Goal: Contribute content: Contribute content

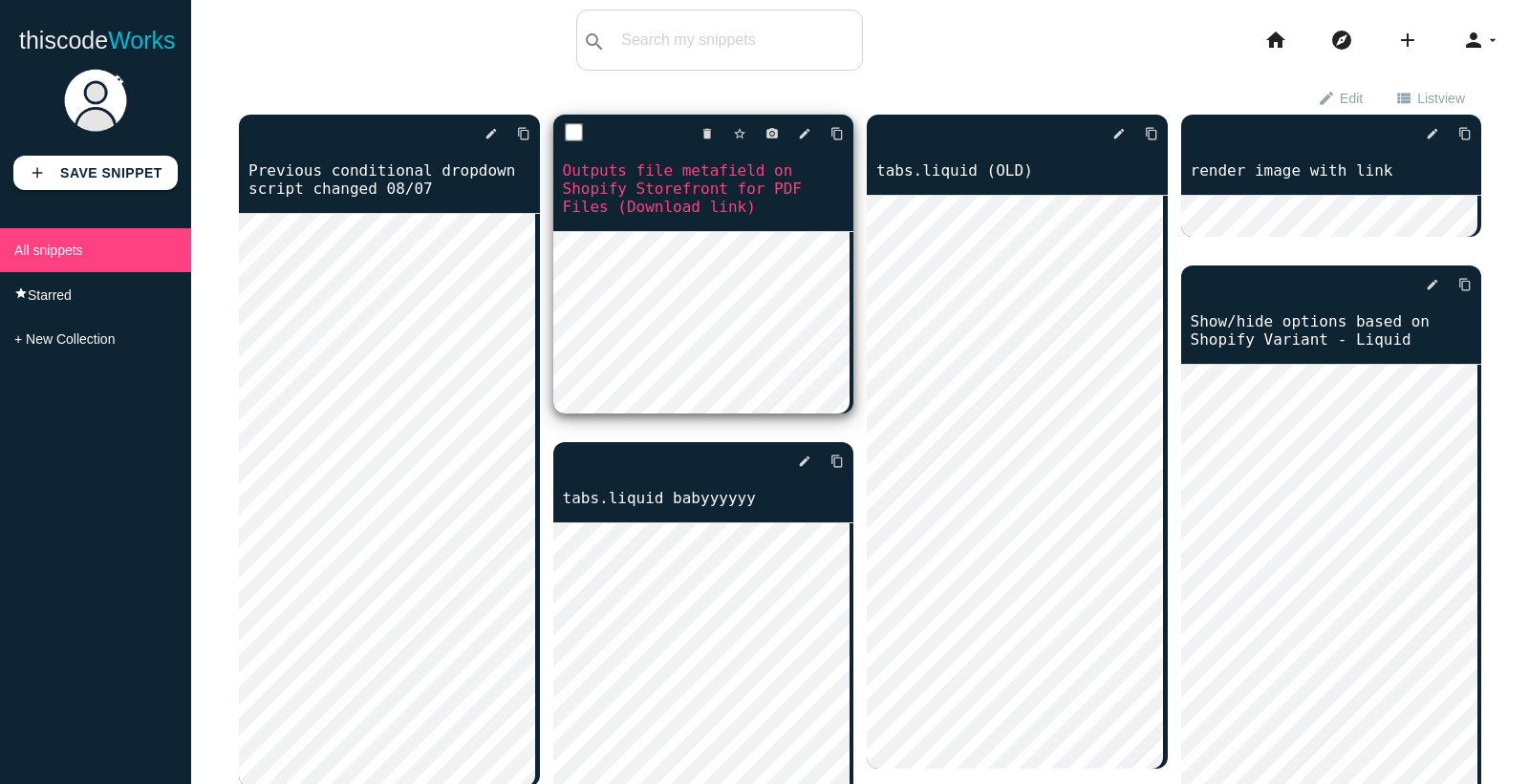
click at [702, 201] on link "Outputs file metafield on Shopify Storefront for PDF Files (Download link)" at bounding box center [703, 188] width 301 height 59
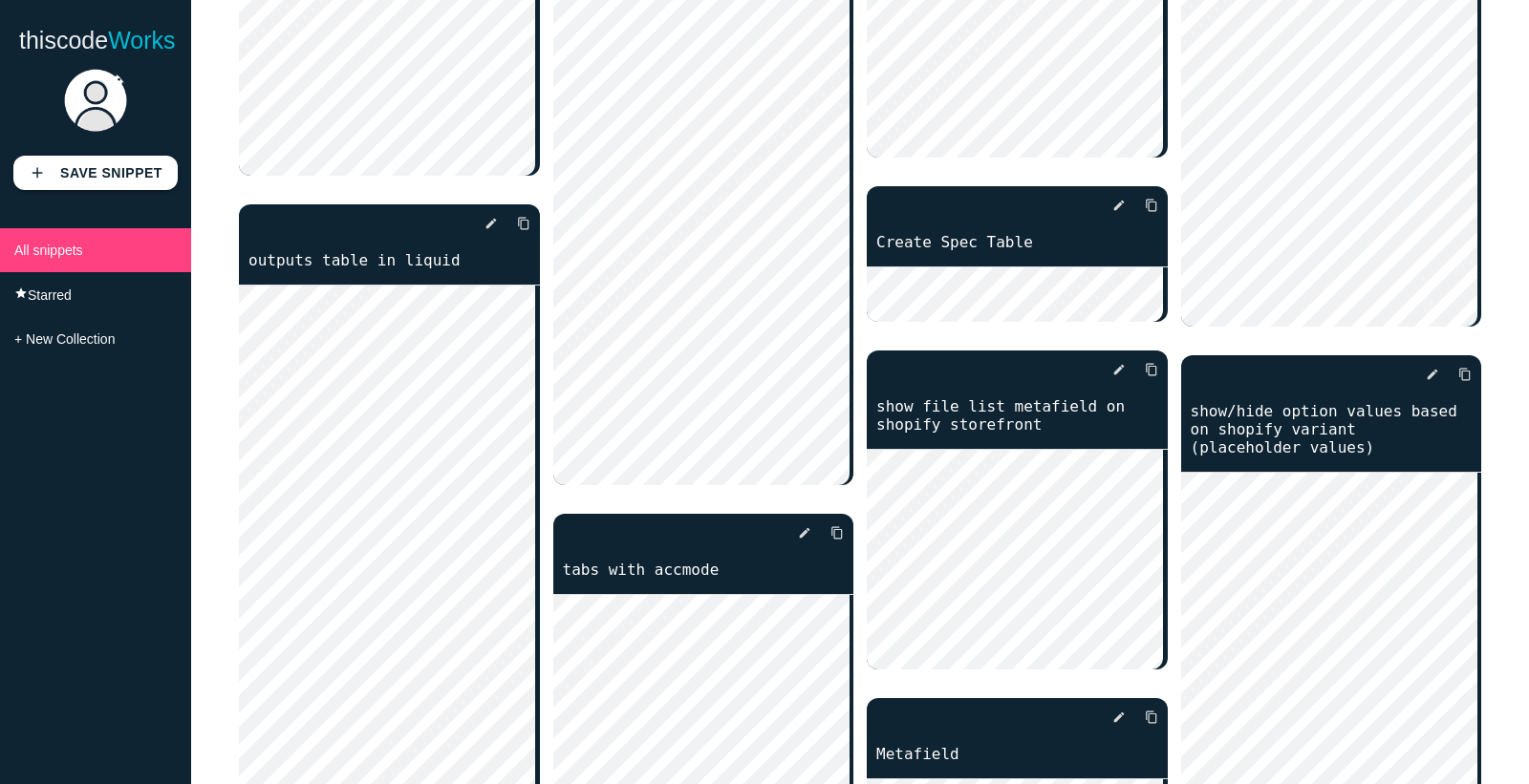
scroll to position [636, 0]
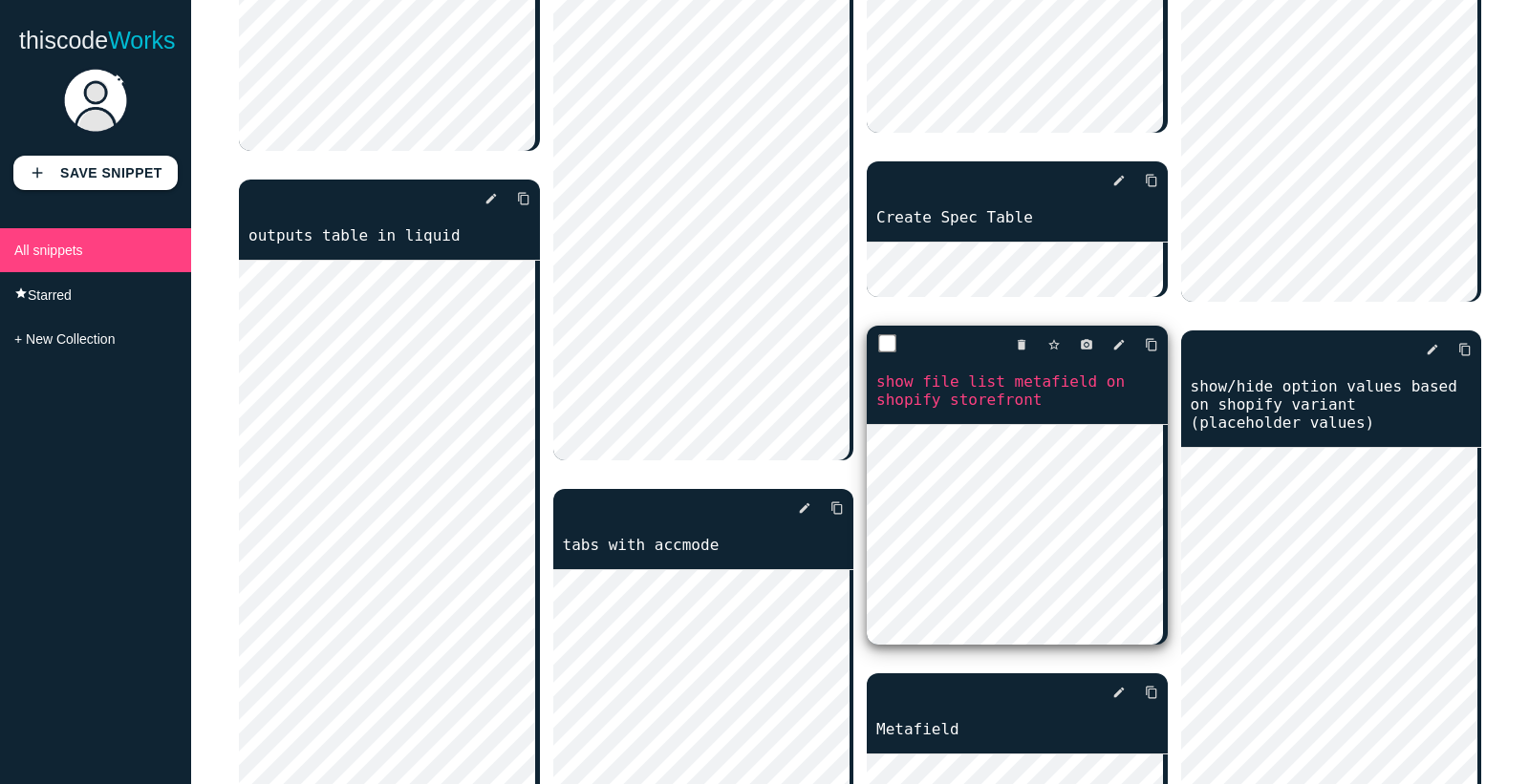
click at [967, 393] on link "show file list metafield on shopify storefront" at bounding box center [1017, 391] width 301 height 40
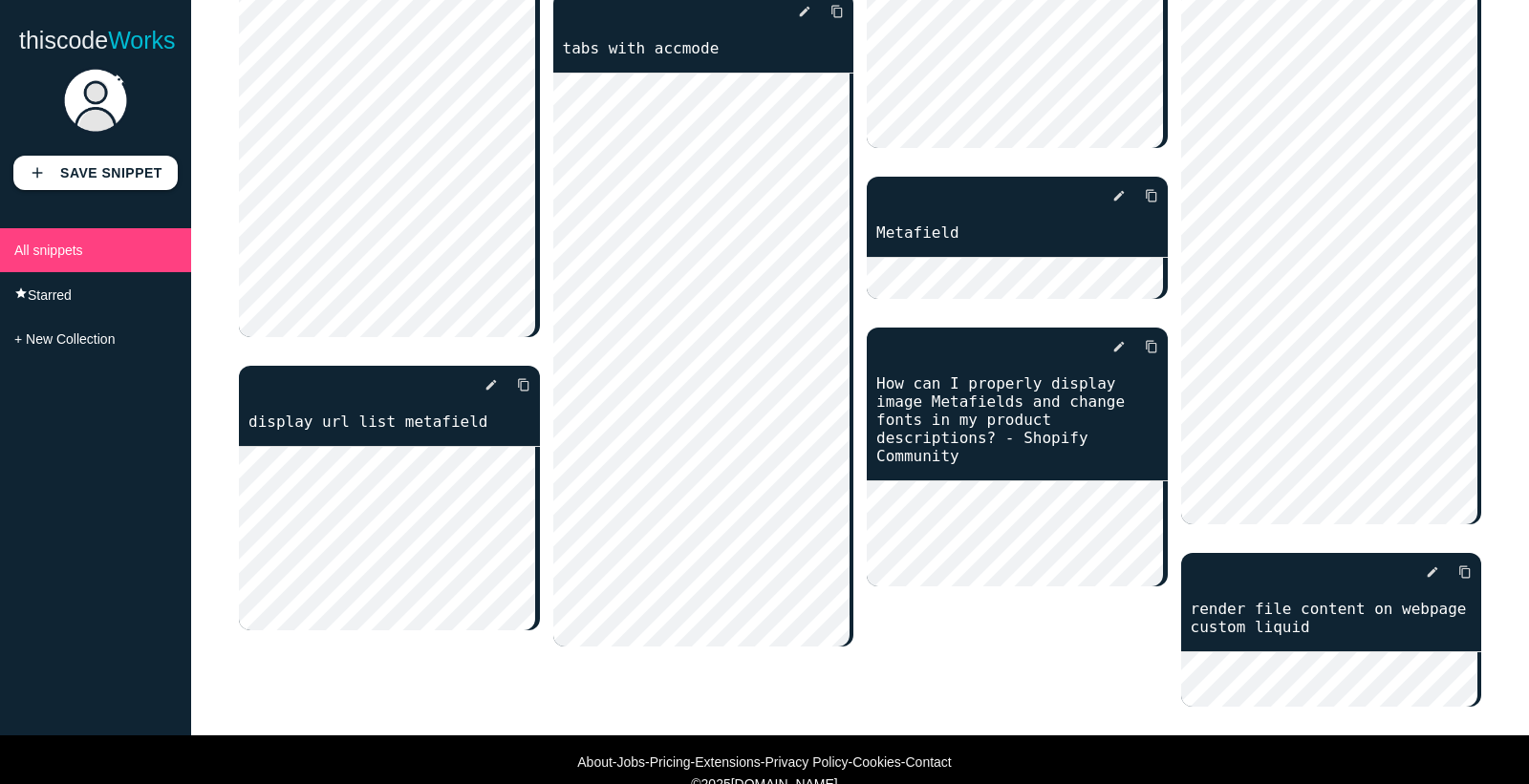
scroll to position [1173, 0]
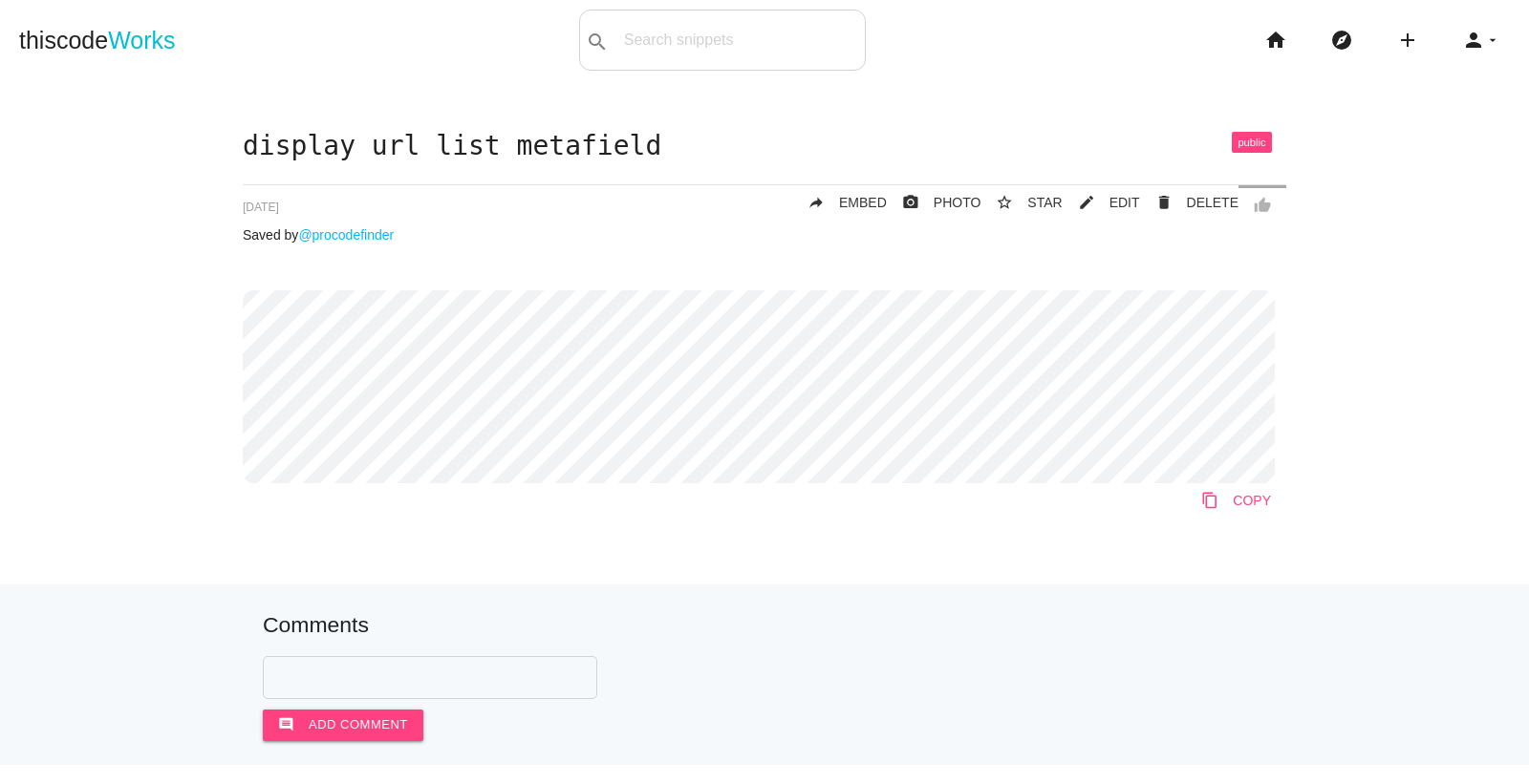
click at [1209, 502] on icon "content_copy" at bounding box center [1210, 501] width 17 height 35
click at [682, 172] on div "display url list metafield thumb_up delete DELETE mode_edit EDIT 67bd24ddd6ce5b…" at bounding box center [765, 339] width 1044 height 415
click at [1233, 507] on link "content_copy COPY" at bounding box center [1236, 501] width 100 height 35
click at [100, 54] on link "thiscode Works" at bounding box center [97, 40] width 157 height 61
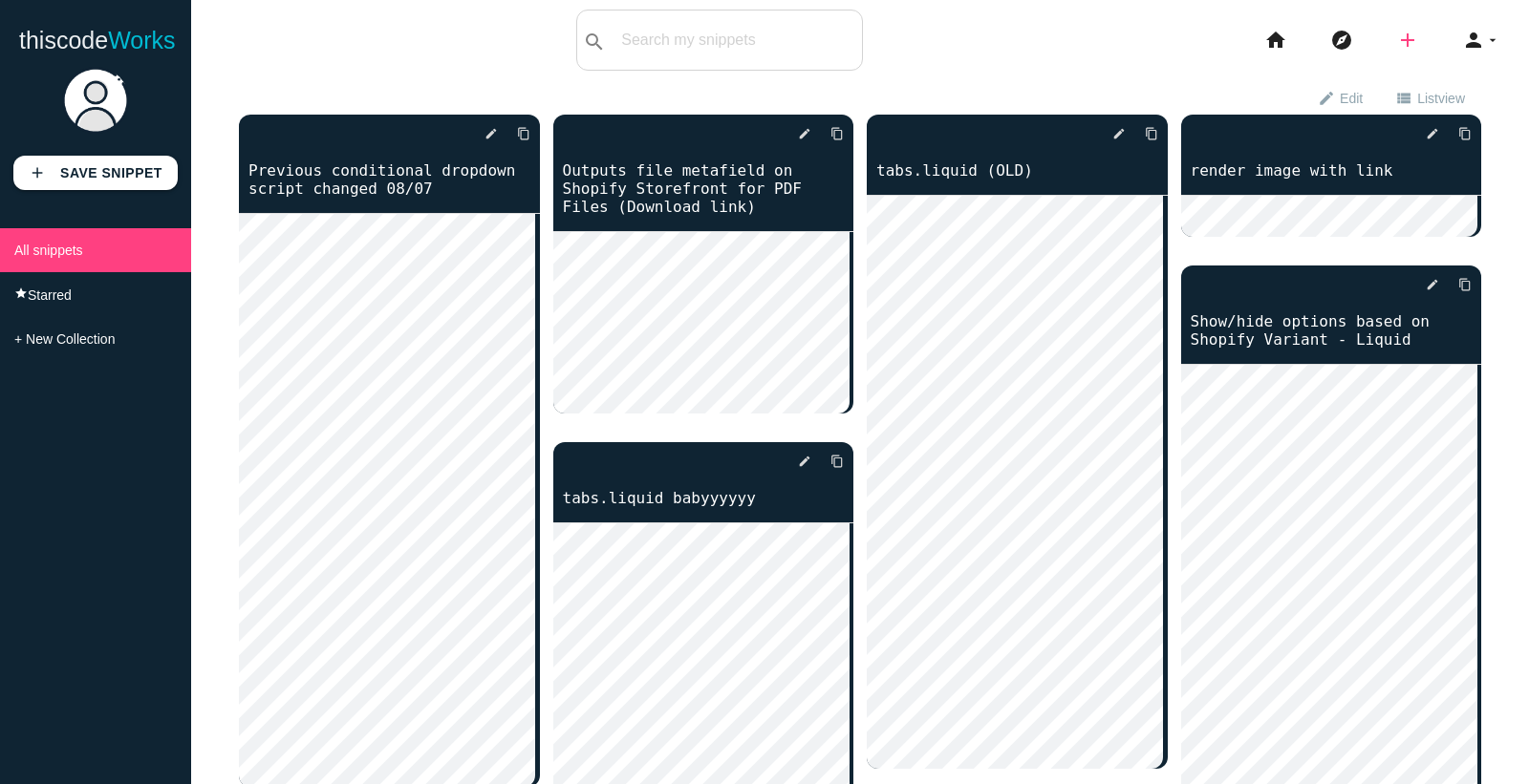
click at [1399, 41] on icon "add" at bounding box center [1408, 40] width 23 height 61
click at [1463, 25] on link "code Snippet" at bounding box center [1448, 34] width 134 height 48
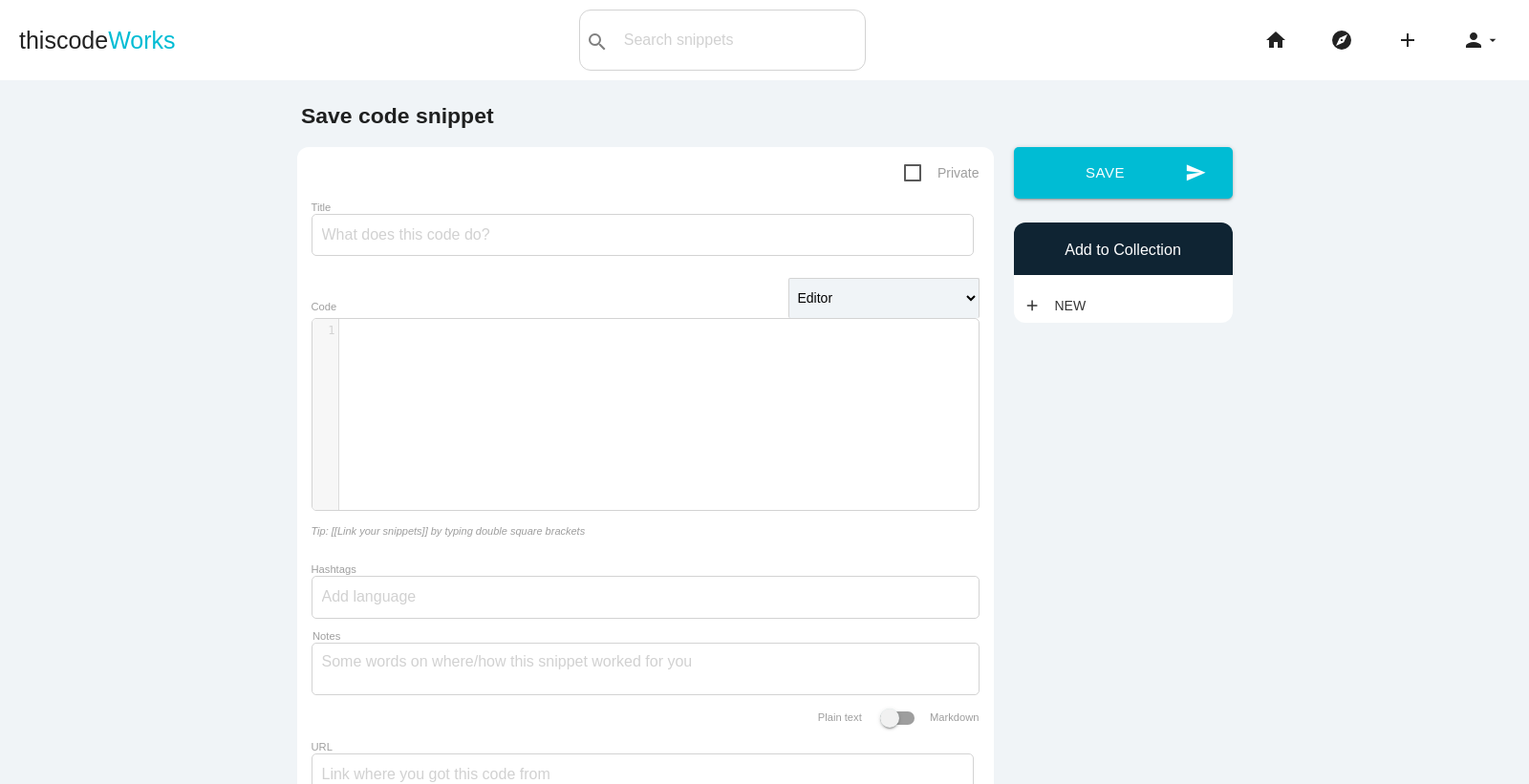
click at [474, 461] on div "​ x 1 ​" at bounding box center [659, 429] width 695 height 220
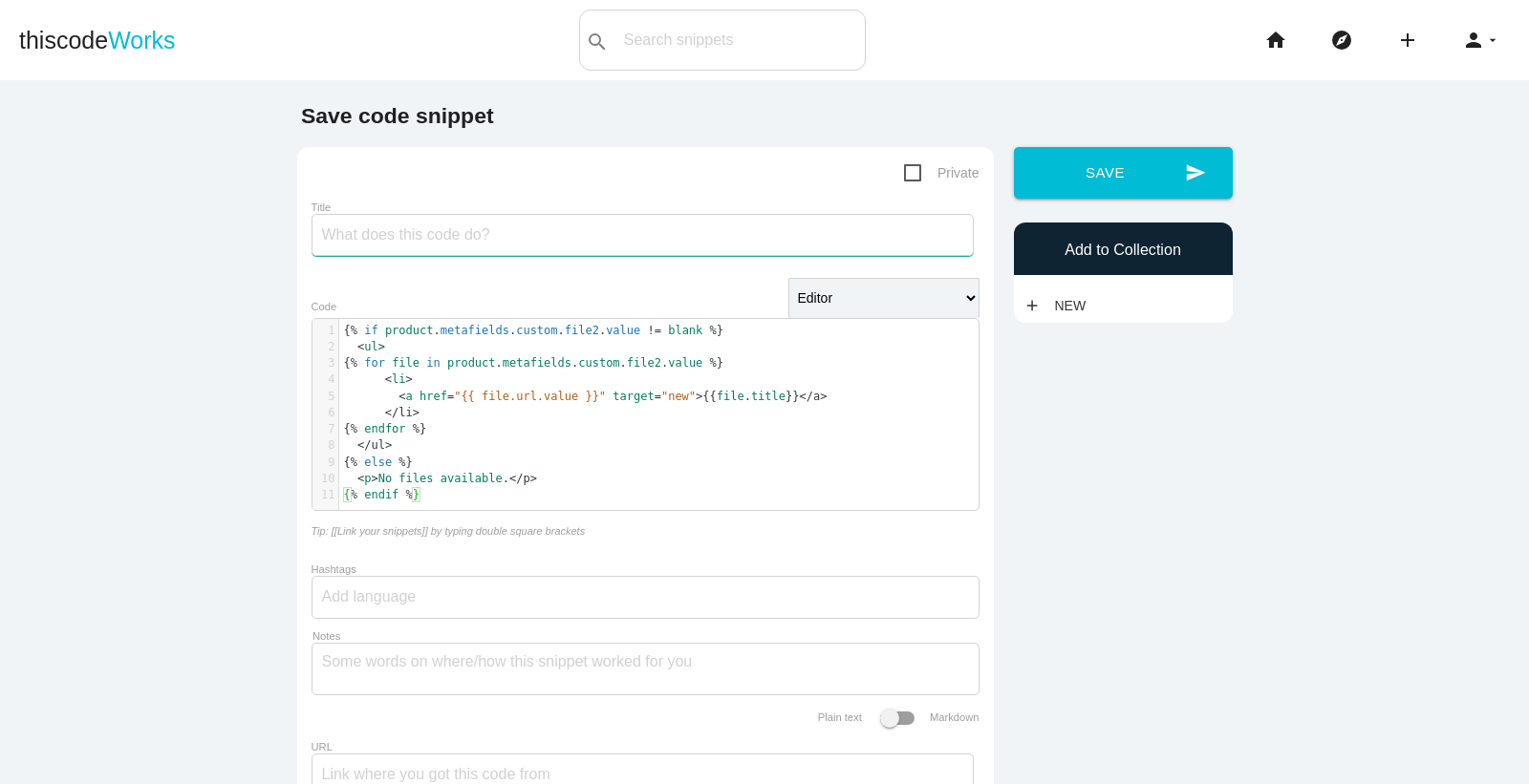
click at [463, 251] on input "Title" at bounding box center [642, 235] width 662 height 42
click at [516, 246] on input "output file list using metafield for File Title" at bounding box center [642, 235] width 662 height 42
drag, startPoint x: 650, startPoint y: 233, endPoint x: 522, endPoint y: 250, distance: 129.1
click at [522, 250] on input "output file list using metafields for File Title" at bounding box center [642, 235] width 662 height 42
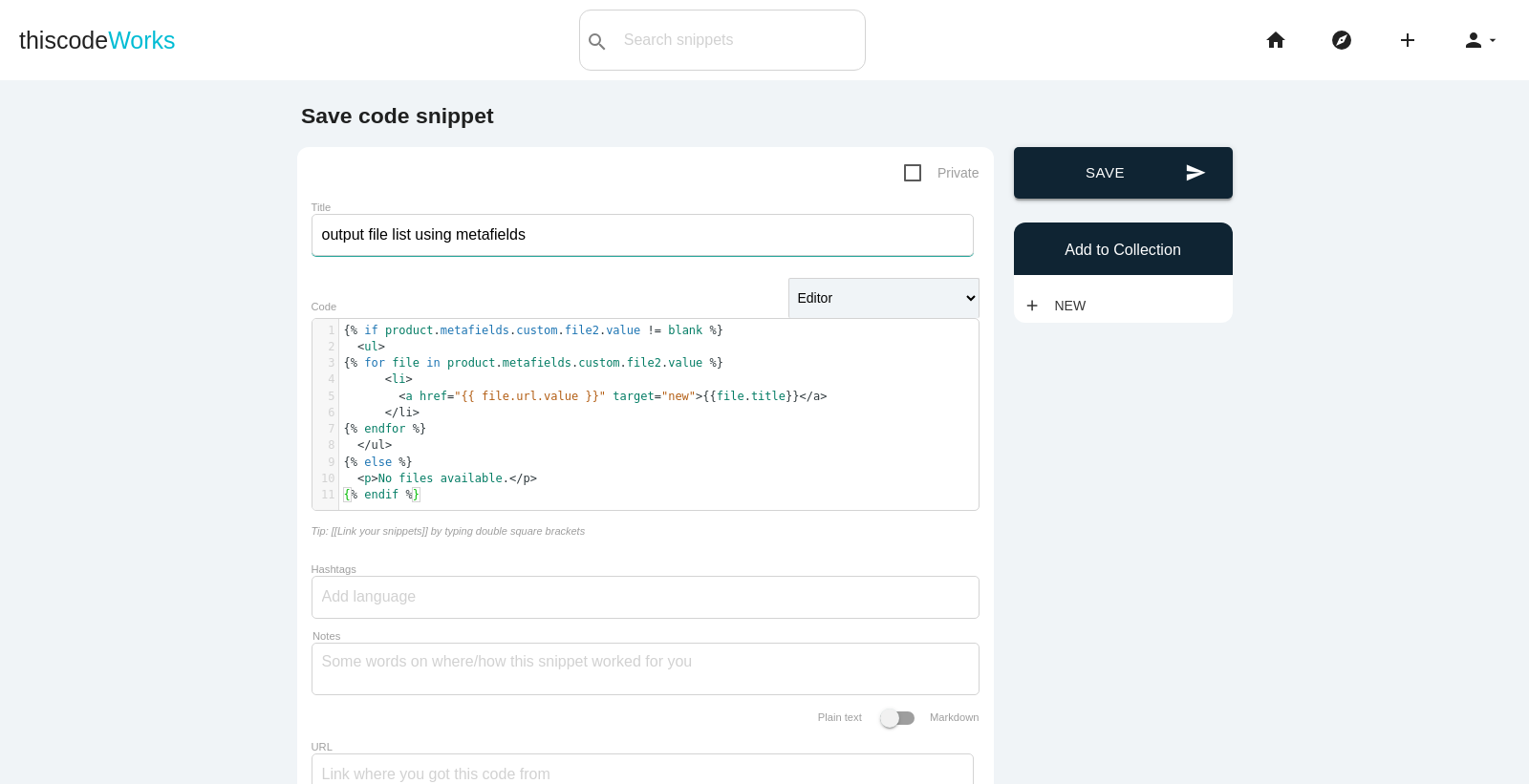
type input "output file list using metafields"
click at [1076, 163] on button "send Save" at bounding box center [1123, 173] width 219 height 52
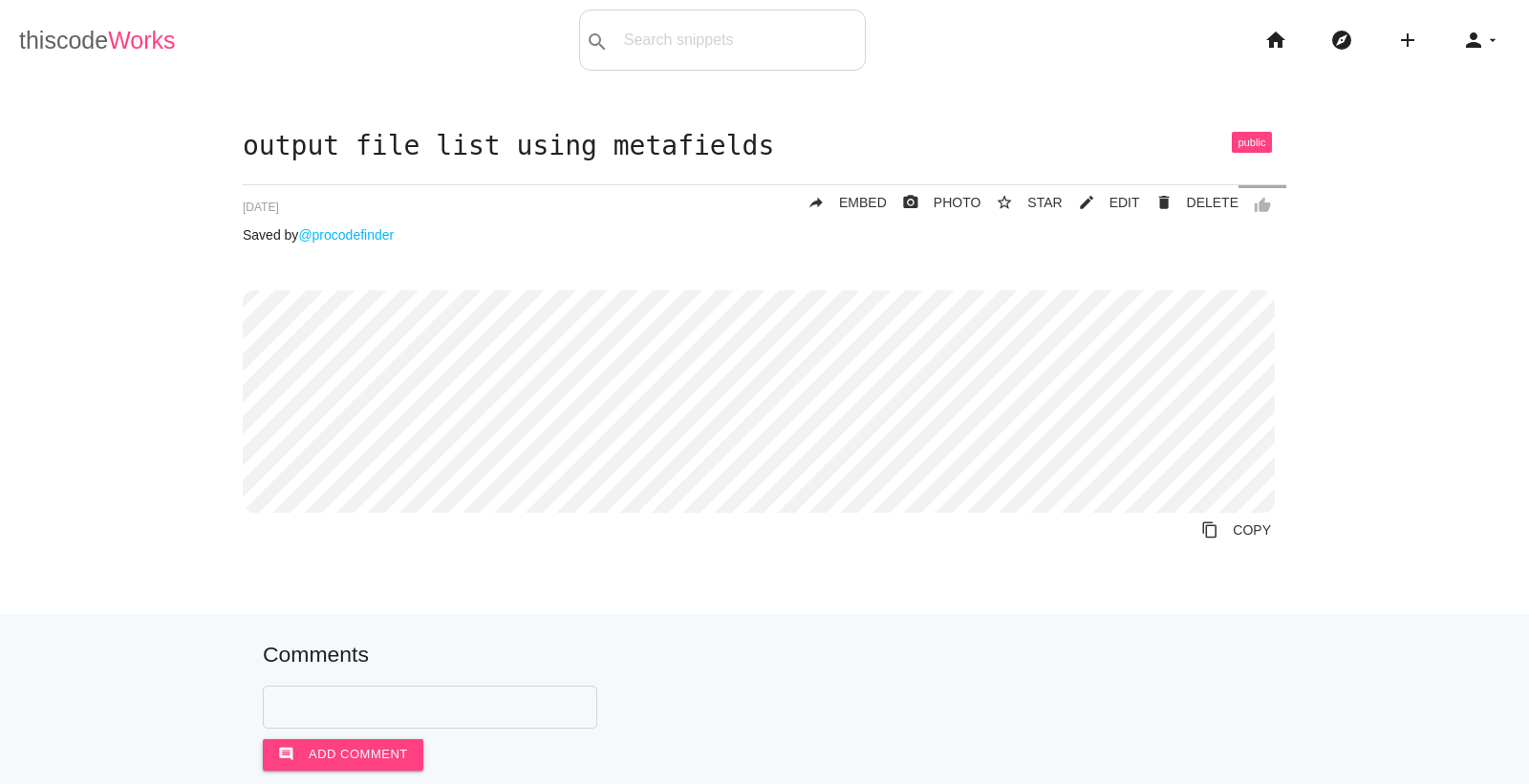
click at [86, 23] on link "thiscode Works" at bounding box center [97, 40] width 157 height 61
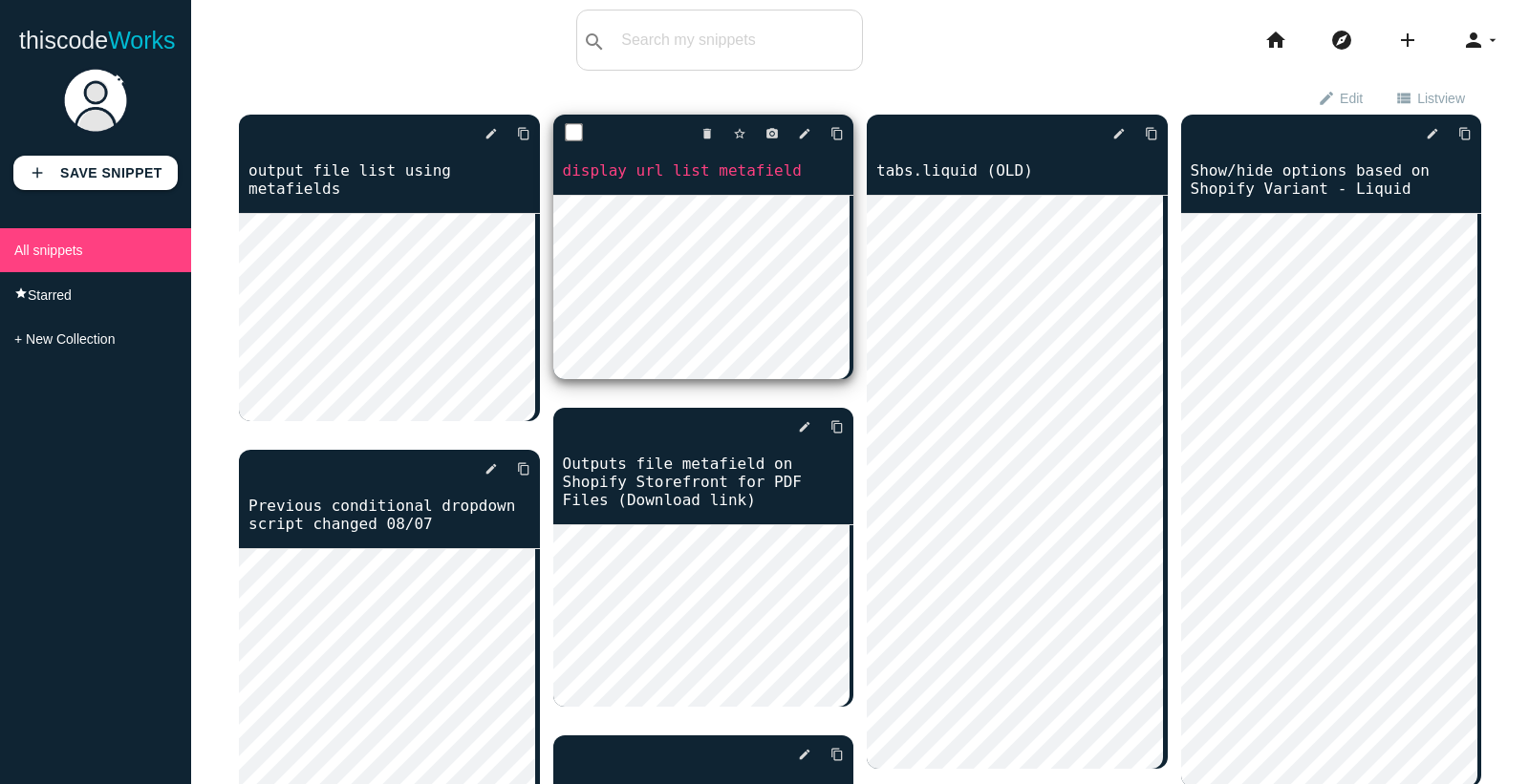
click at [660, 135] on div "delete star_border photo_camera edit content_copy" at bounding box center [703, 134] width 301 height 38
click at [798, 136] on icon "edit" at bounding box center [804, 134] width 13 height 35
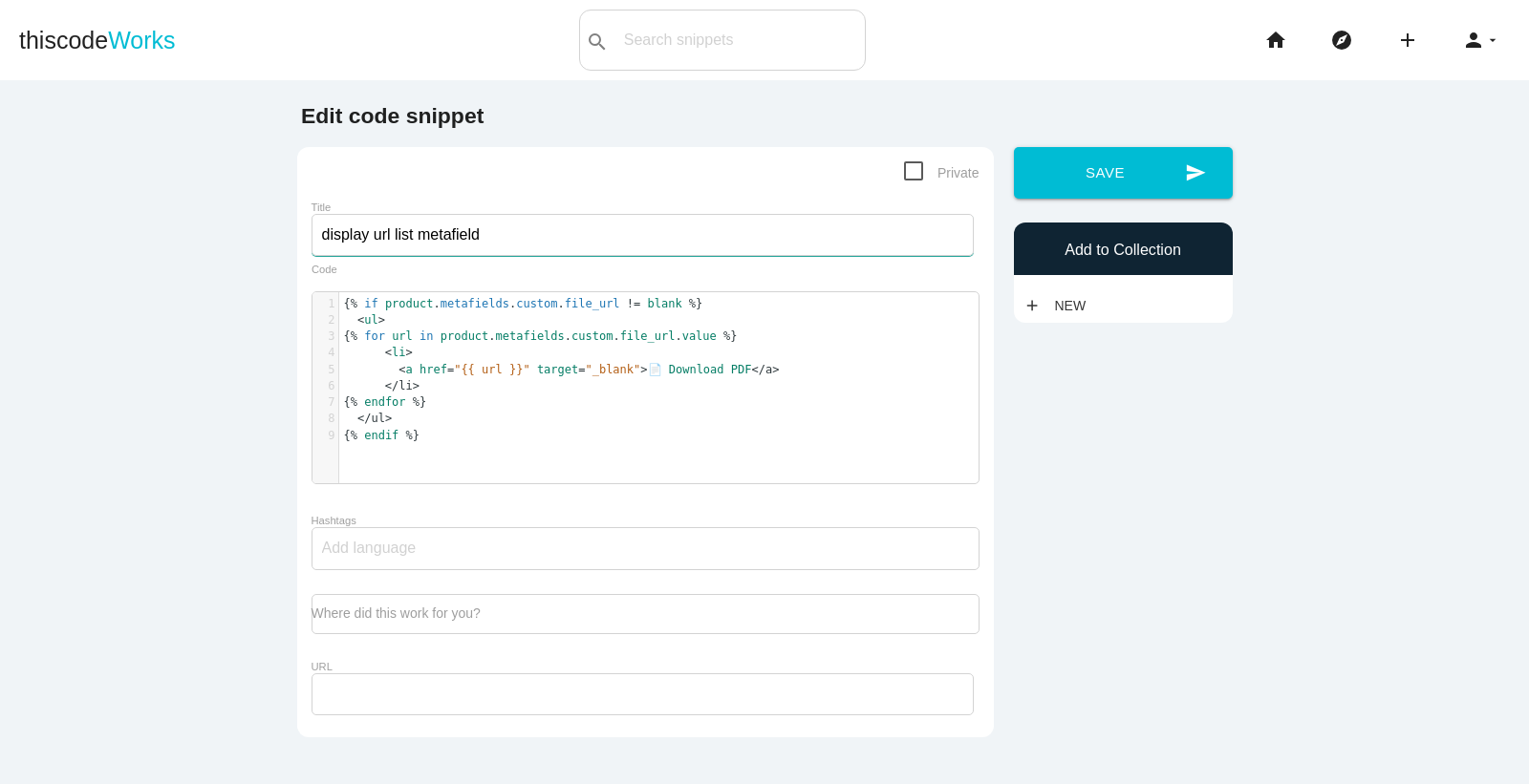
drag, startPoint x: 512, startPoint y: 243, endPoint x: 385, endPoint y: 247, distance: 127.1
click at [385, 247] on input "display url list metafield" at bounding box center [642, 235] width 662 height 42
click at [383, 243] on input "display url as file" at bounding box center [642, 235] width 662 height 42
click at [392, 243] on input "display url as file" at bounding box center [642, 235] width 662 height 42
click at [389, 245] on input "display url as file" at bounding box center [642, 235] width 662 height 42
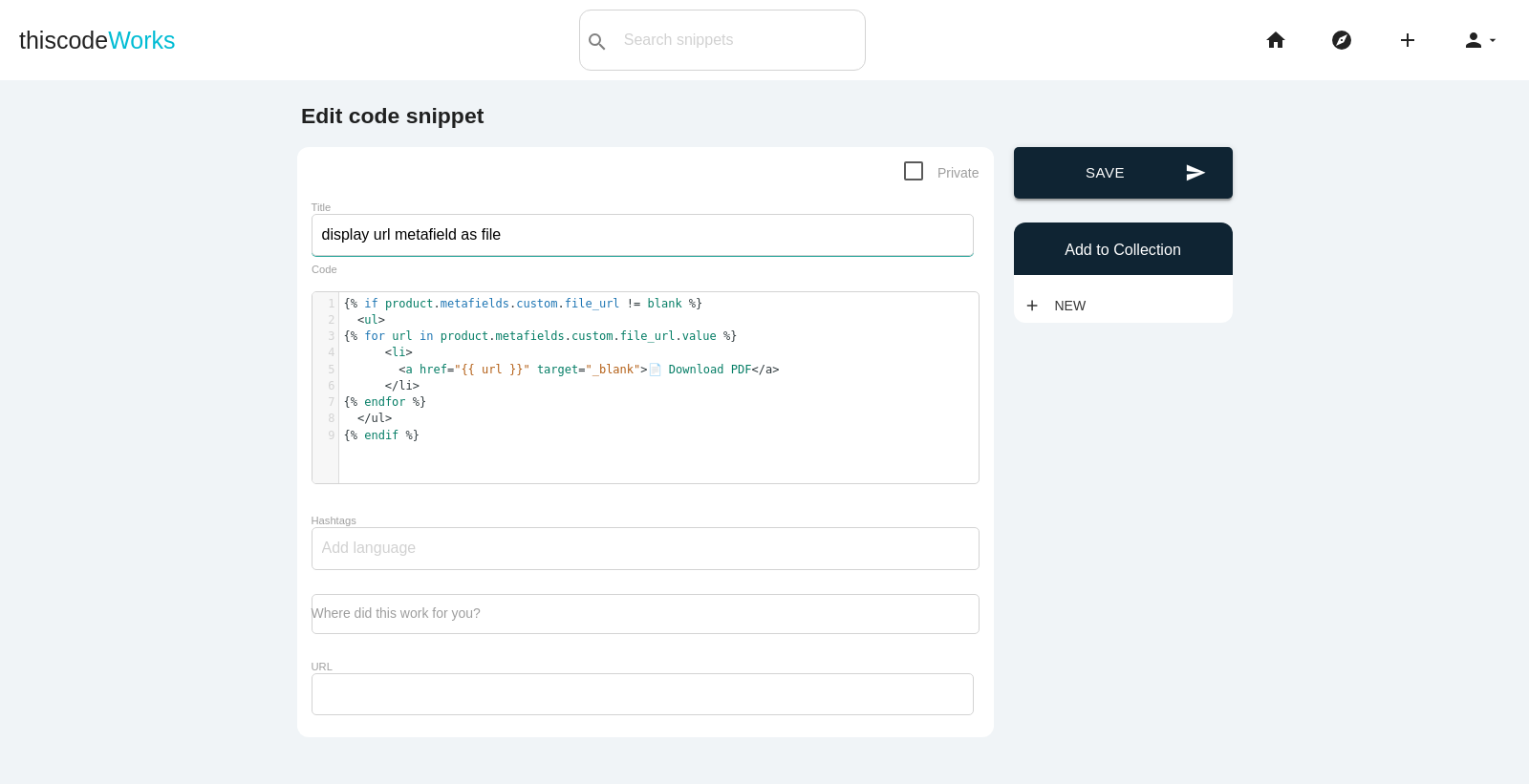
type input "display url metafield as file"
click at [1185, 163] on icon "send" at bounding box center [1196, 173] width 21 height 52
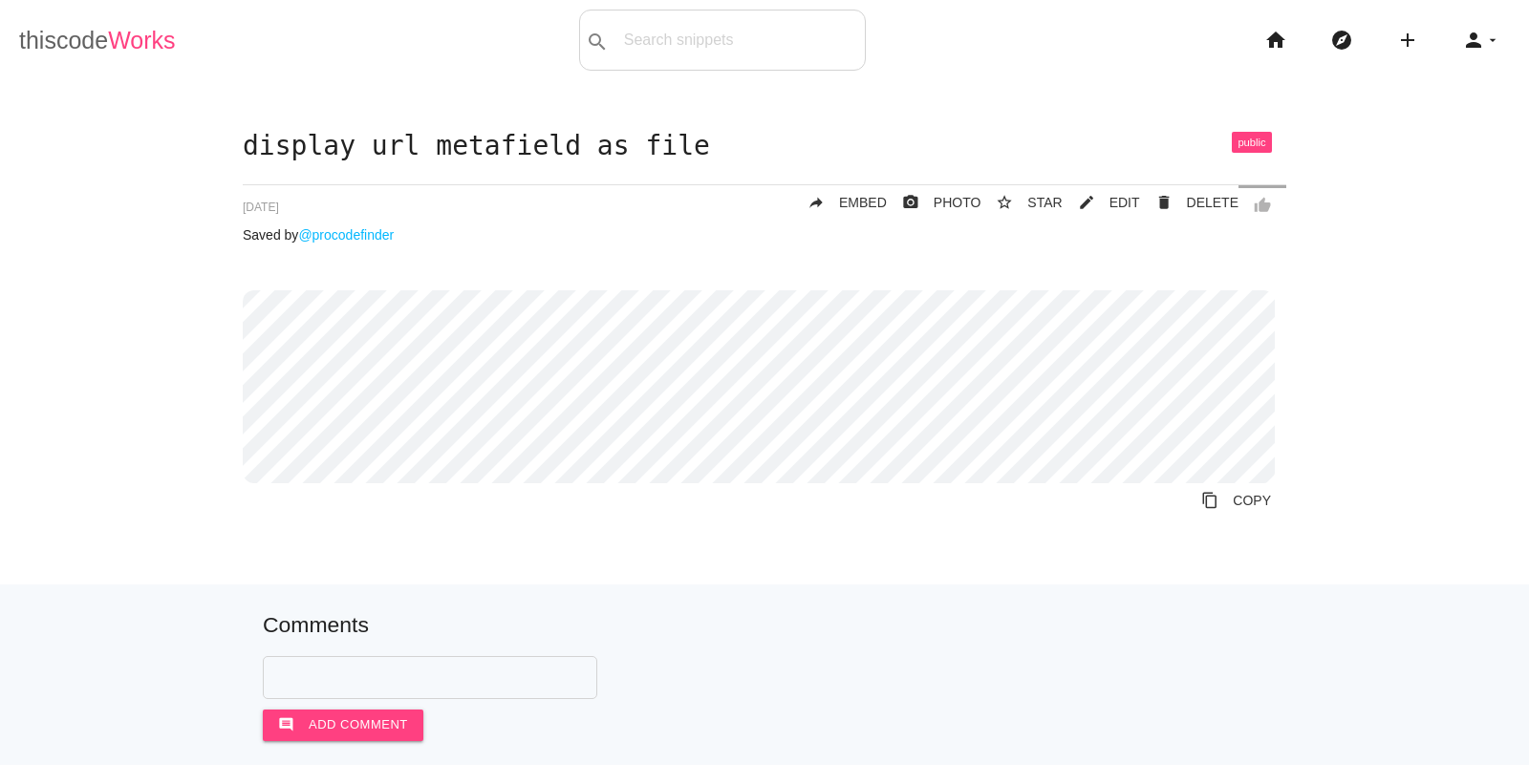
click at [87, 46] on link "thiscode Works" at bounding box center [97, 40] width 157 height 61
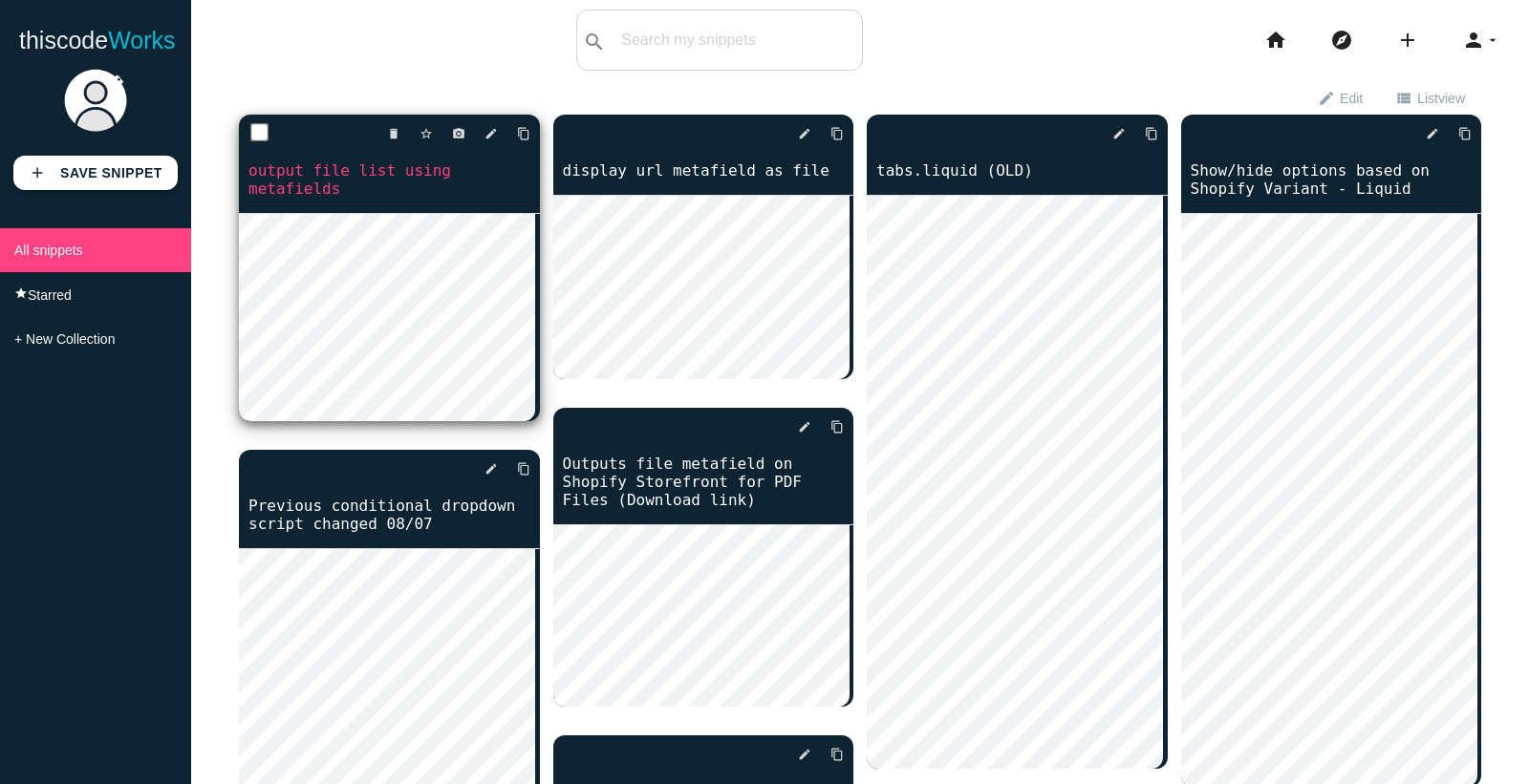
click at [274, 136] on div "delete star_border photo_camera edit content_copy" at bounding box center [389, 134] width 301 height 38
